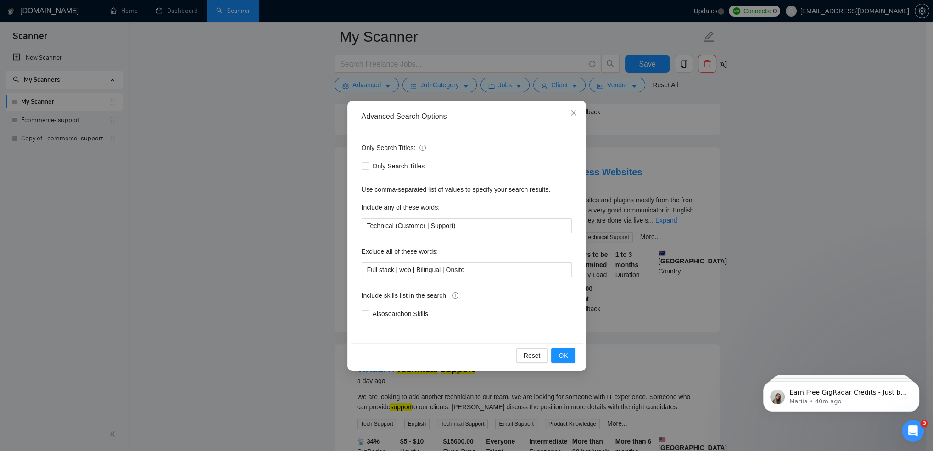
scroll to position [1122, 0]
drag, startPoint x: 474, startPoint y: 227, endPoint x: 335, endPoint y: 256, distance: 141.6
click at [335, 256] on div "Advanced Search Options Only Search Titles: Only Search Titles Use comma-separa…" at bounding box center [466, 225] width 933 height 451
click at [478, 269] on input "Full stack | web | Bilingual | Onsite" at bounding box center [467, 269] width 210 height 15
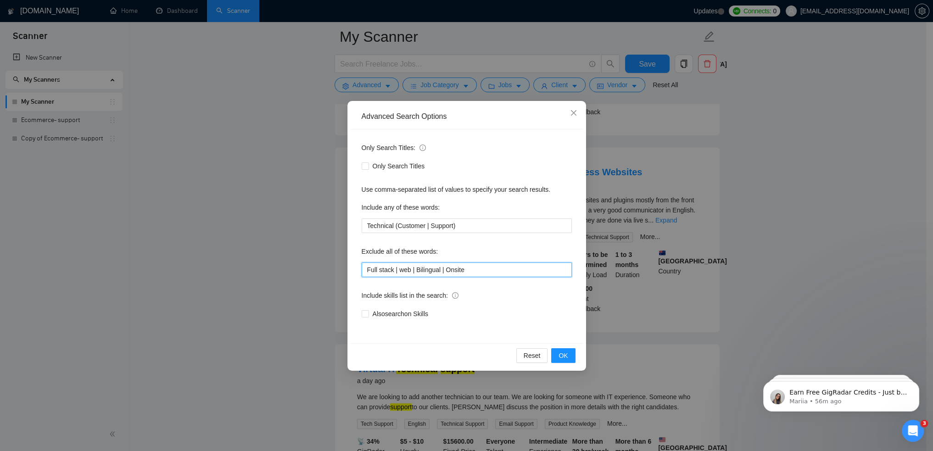
click at [478, 269] on input "Full stack | web | Bilingual | Onsite" at bounding box center [467, 269] width 210 height 15
click at [475, 275] on input "Full stack | web | Bilingual | Onsite" at bounding box center [467, 269] width 210 height 15
drag, startPoint x: 474, startPoint y: 273, endPoint x: 367, endPoint y: 288, distance: 107.5
click at [367, 288] on div "Only Search Titles: Only Search Titles Use comma-separated list of values to sp…" at bounding box center [467, 236] width 232 height 214
click at [492, 271] on input "Full stack | web | Bilingual | Onsite" at bounding box center [467, 269] width 210 height 15
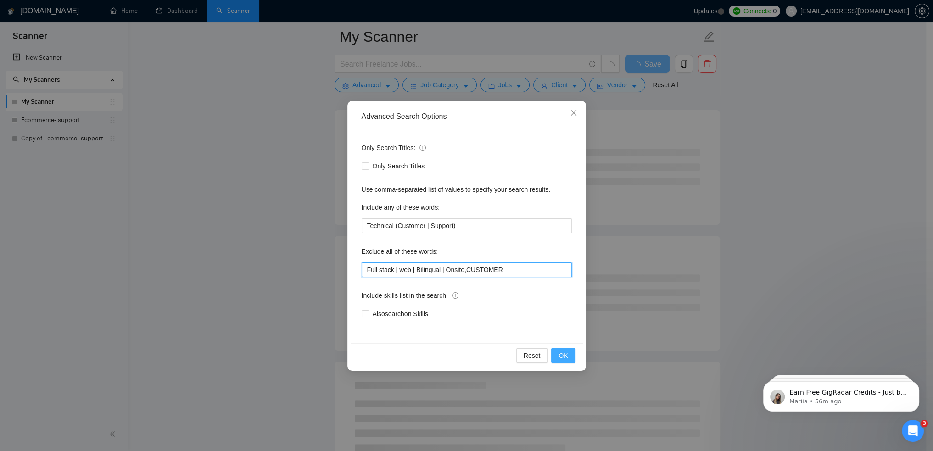
type input "Full stack | web | Bilingual | Onsite,CUSTOMER"
click at [563, 358] on span "OK" at bounding box center [562, 356] width 9 height 10
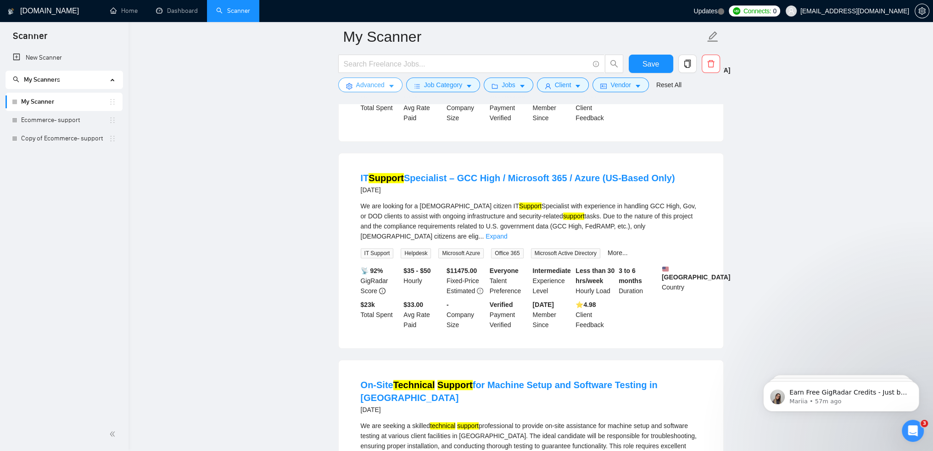
scroll to position [1285, 0]
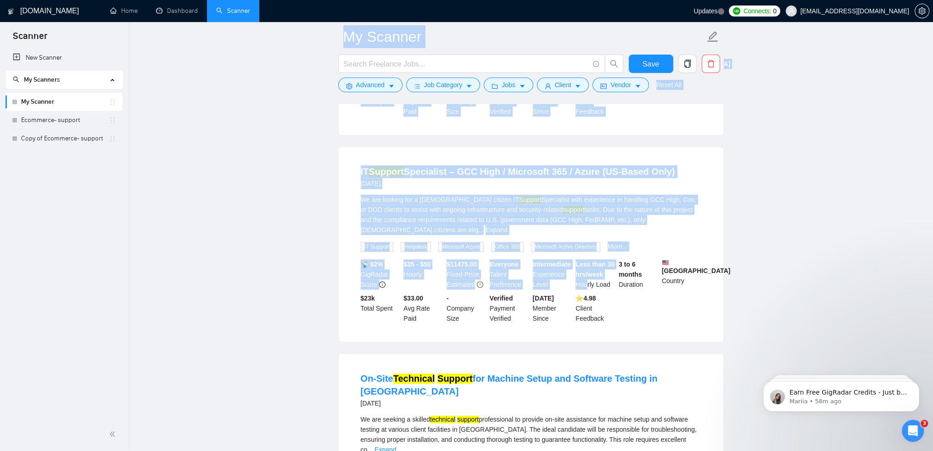
drag, startPoint x: 719, startPoint y: 360, endPoint x: 172, endPoint y: -54, distance: 685.3
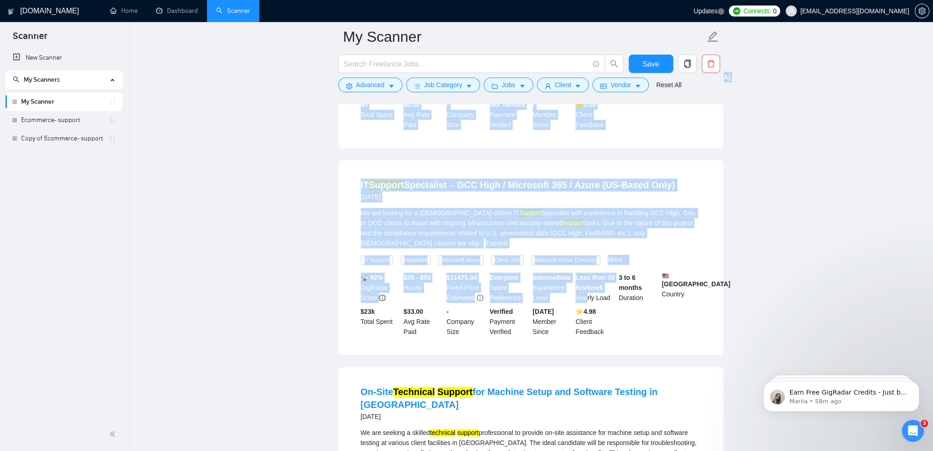
click at [362, 255] on span "IT Support" at bounding box center [377, 260] width 33 height 10
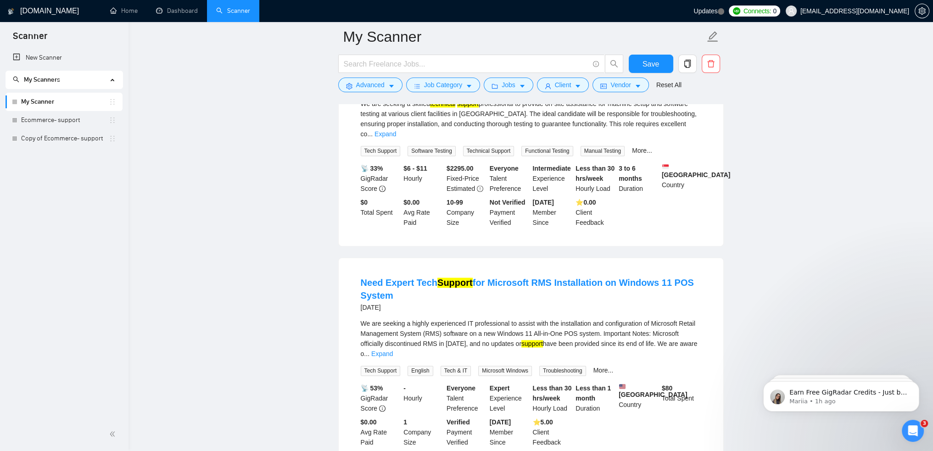
scroll to position [1698, 0]
